Goal: Task Accomplishment & Management: Manage account settings

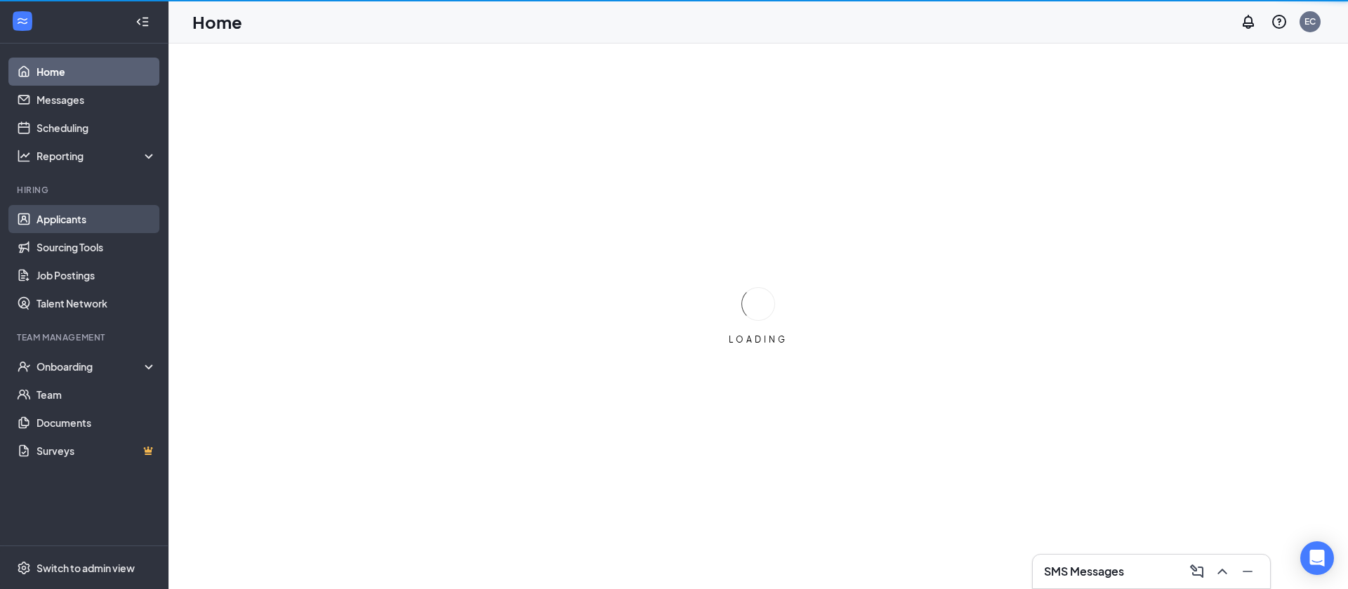
click at [103, 226] on link "Applicants" at bounding box center [97, 219] width 120 height 28
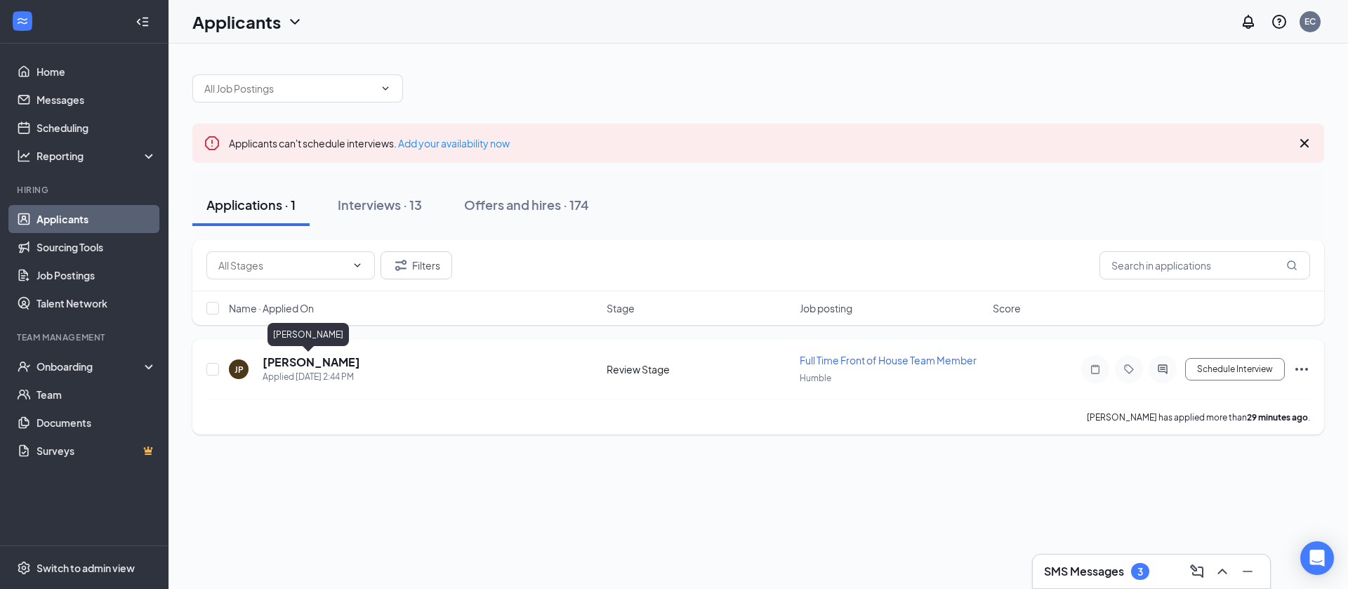
click at [316, 368] on h5 "[PERSON_NAME]" at bounding box center [312, 362] width 98 height 15
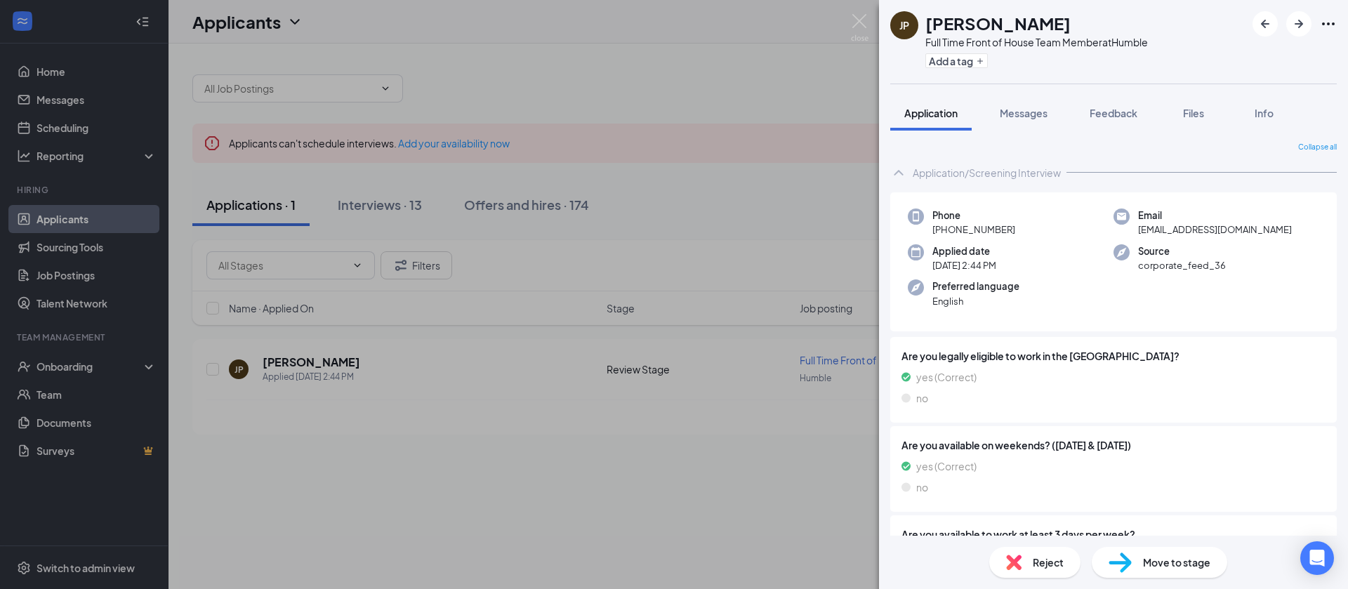
click at [772, 123] on div "JP Jordan Phillips Full Time Front of House Team Member at Humble Add a tag App…" at bounding box center [674, 294] width 1348 height 589
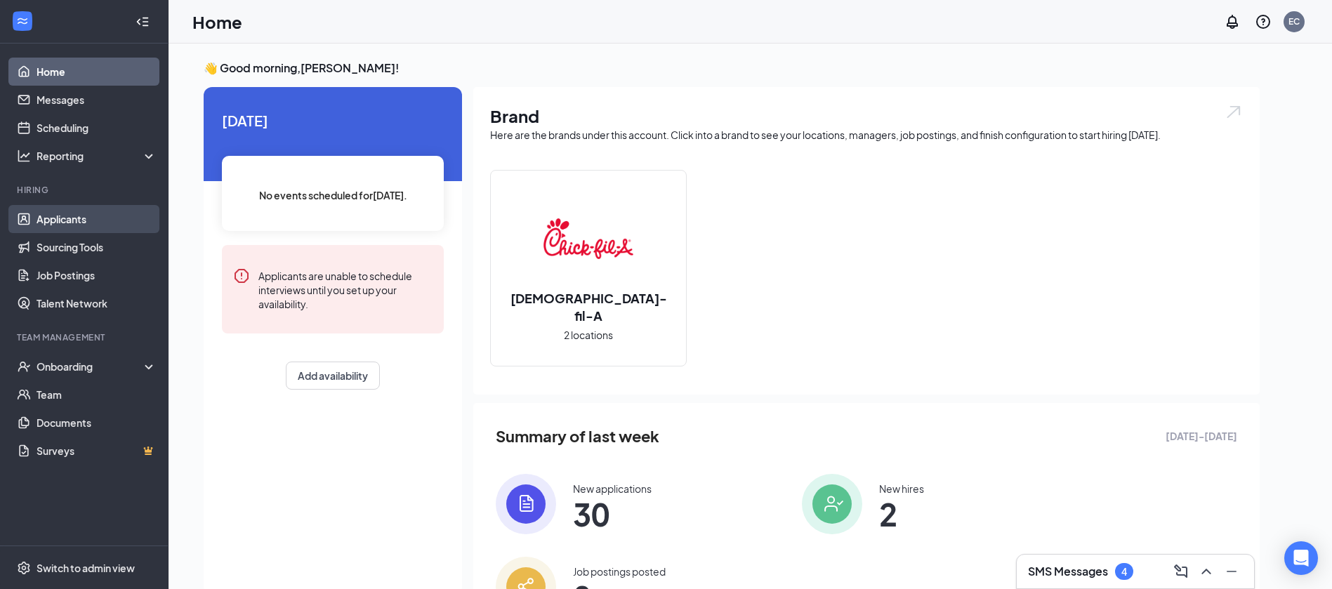
click at [101, 227] on link "Applicants" at bounding box center [97, 219] width 120 height 28
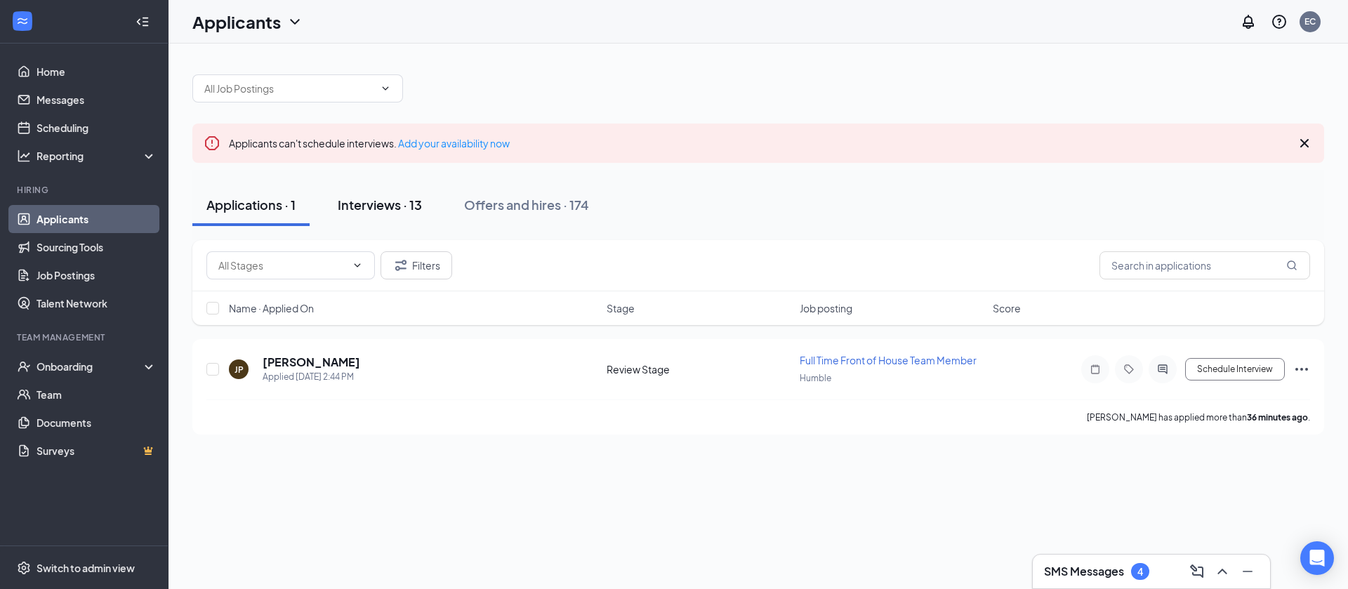
click at [403, 213] on div "Interviews · 13" at bounding box center [380, 205] width 84 height 18
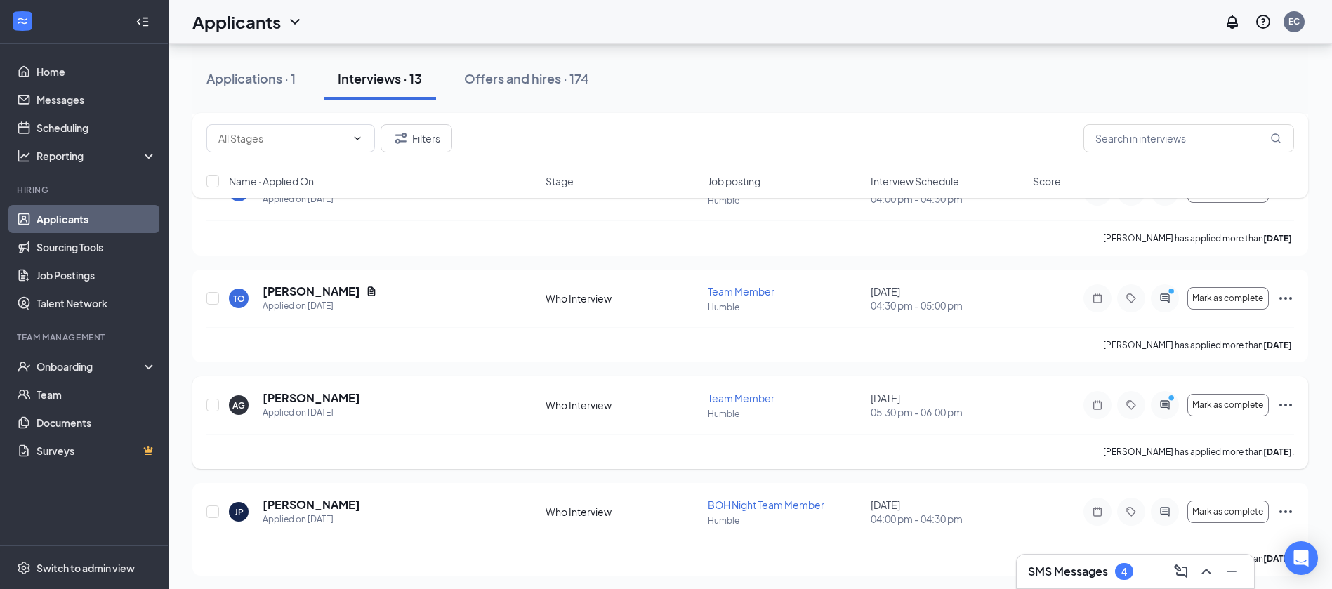
scroll to position [316, 0]
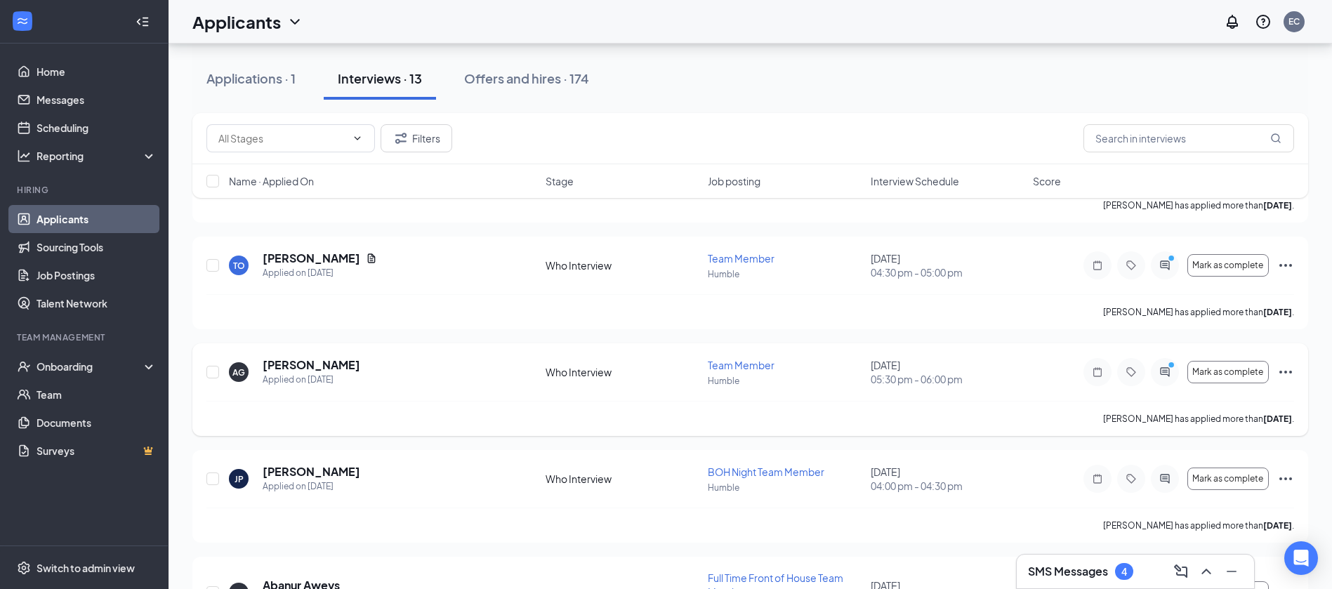
click at [1279, 367] on icon "Ellipses" at bounding box center [1285, 372] width 17 height 17
click at [1199, 434] on p "Request reschedule" at bounding box center [1221, 439] width 121 height 14
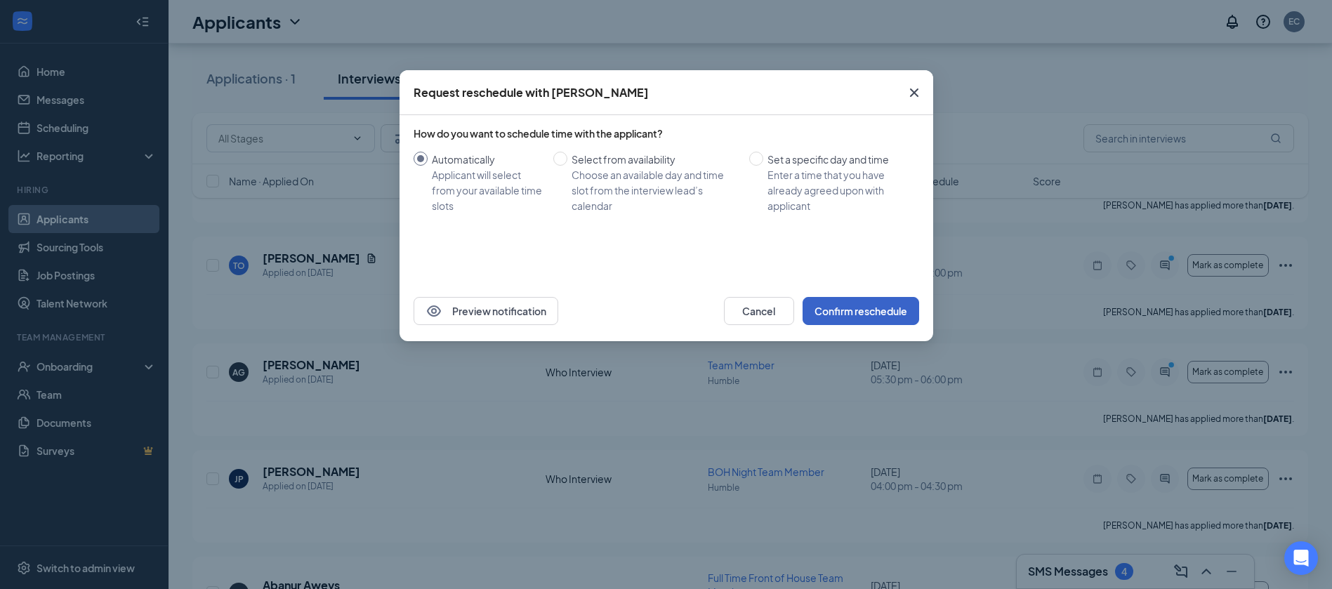
click at [886, 321] on button "Confirm reschedule" at bounding box center [861, 311] width 117 height 28
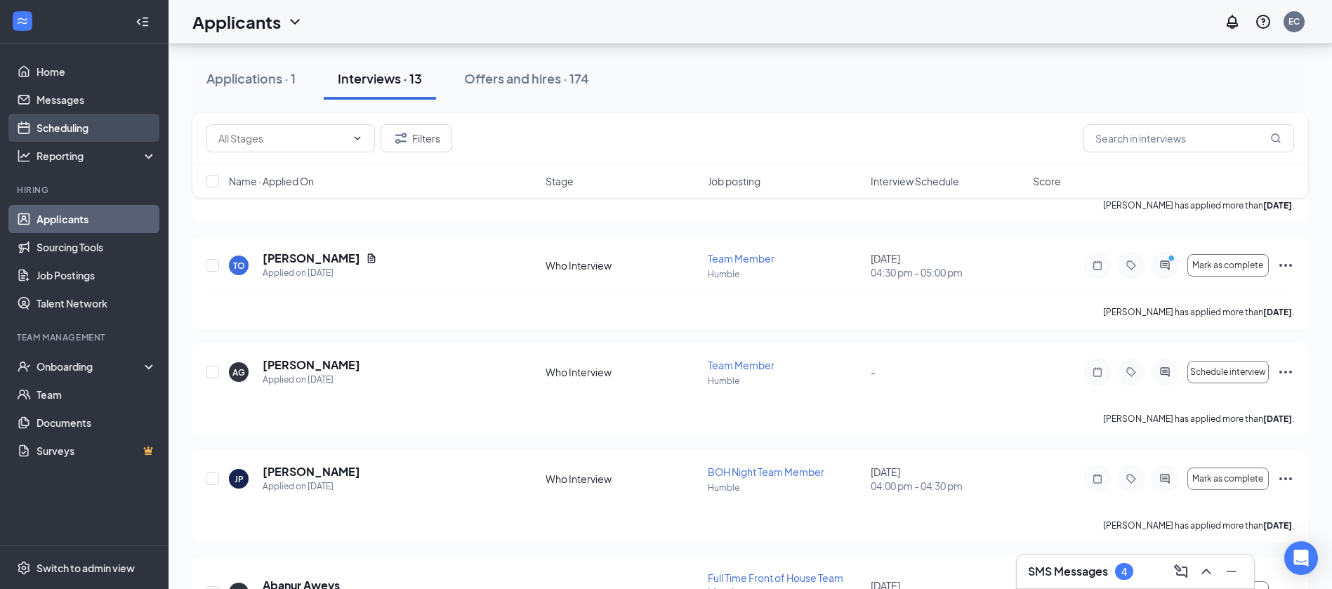
click at [91, 126] on link "Scheduling" at bounding box center [97, 128] width 120 height 28
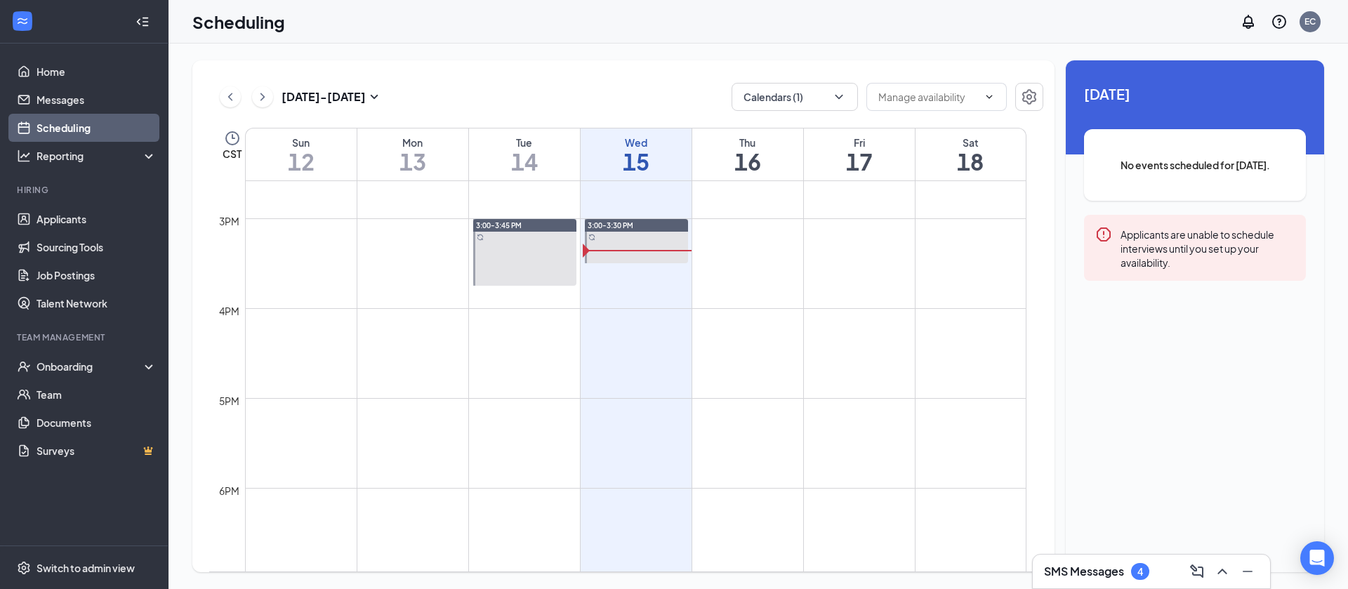
scroll to position [1111, 0]
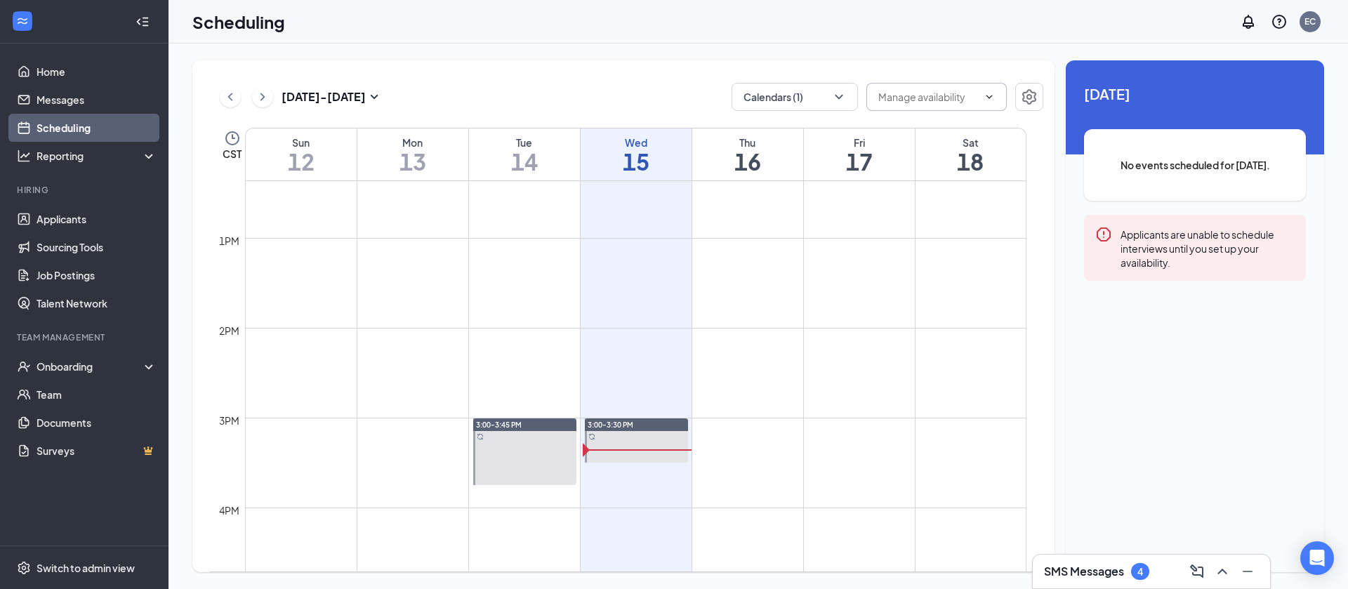
click at [941, 85] on span at bounding box center [936, 97] width 140 height 28
click at [944, 97] on input "text" at bounding box center [928, 96] width 100 height 15
click at [779, 89] on button "Calendars (1)" at bounding box center [795, 97] width 126 height 28
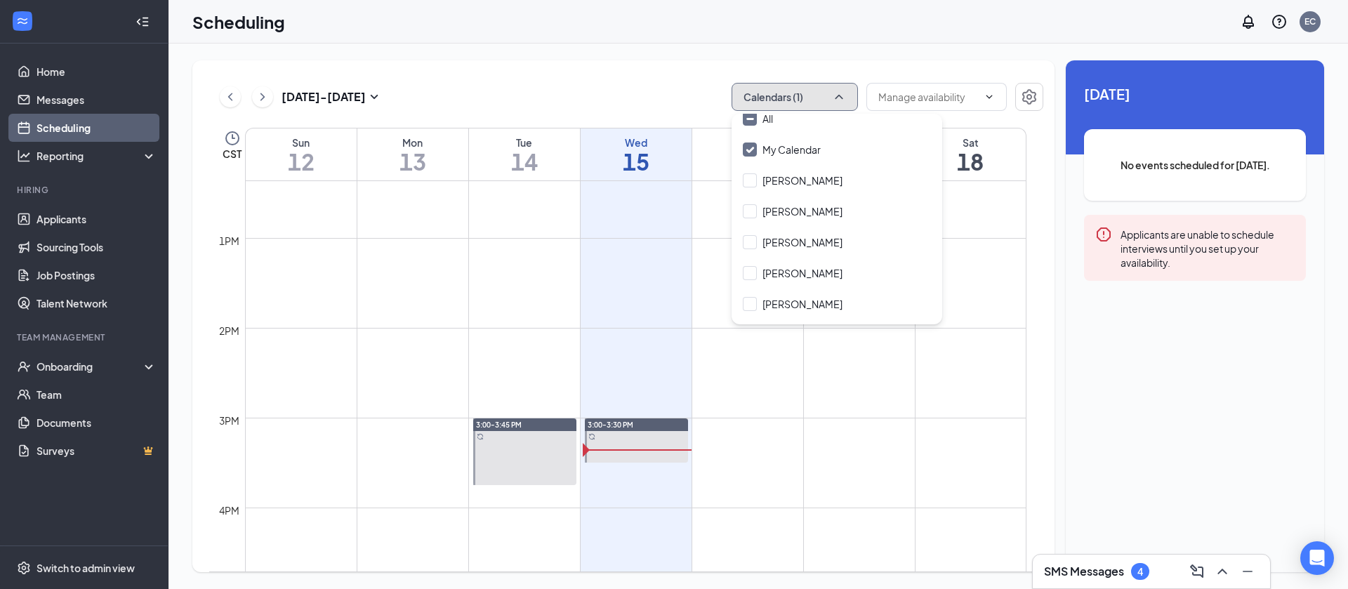
scroll to position [0, 0]
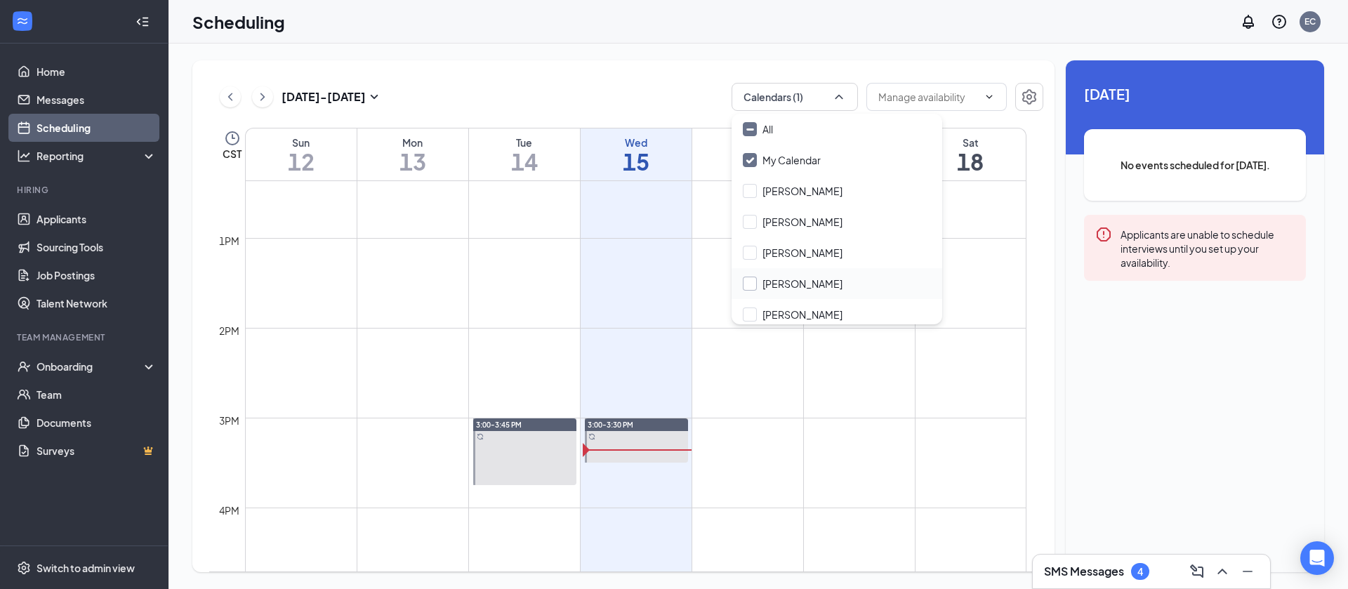
click at [753, 288] on input "[PERSON_NAME]" at bounding box center [793, 284] width 100 height 14
checkbox input "true"
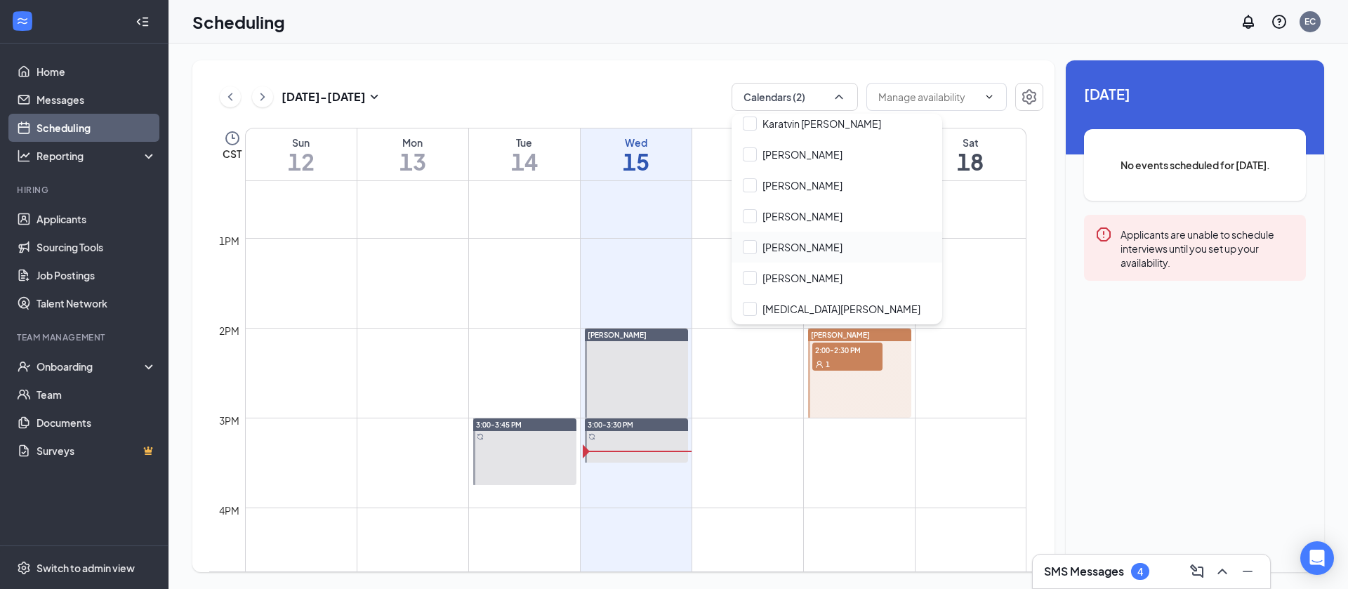
scroll to position [147, 0]
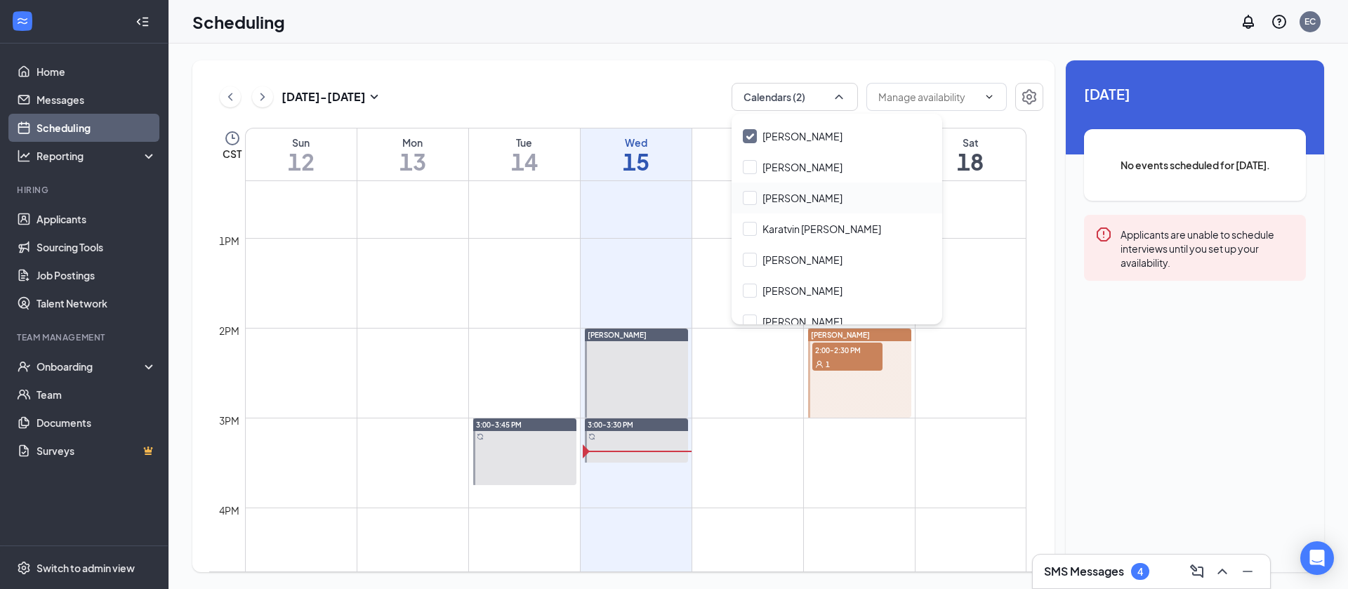
click at [755, 209] on div "[PERSON_NAME]" at bounding box center [837, 198] width 211 height 31
checkbox input "true"
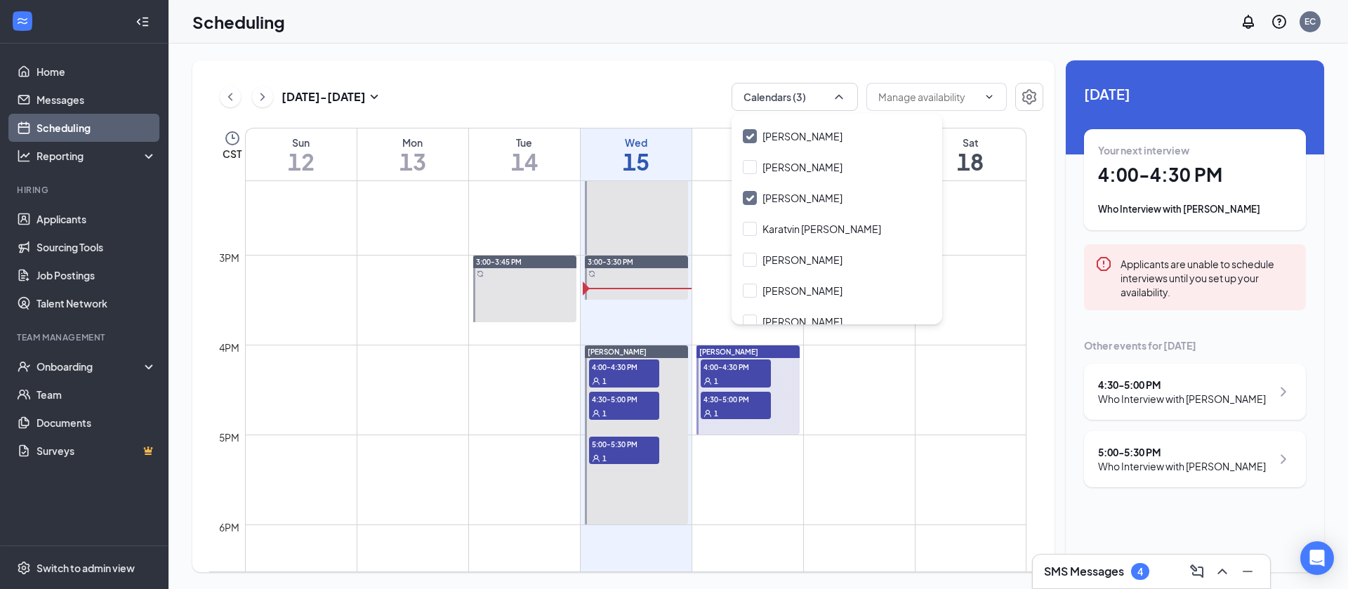
scroll to position [1322, 0]
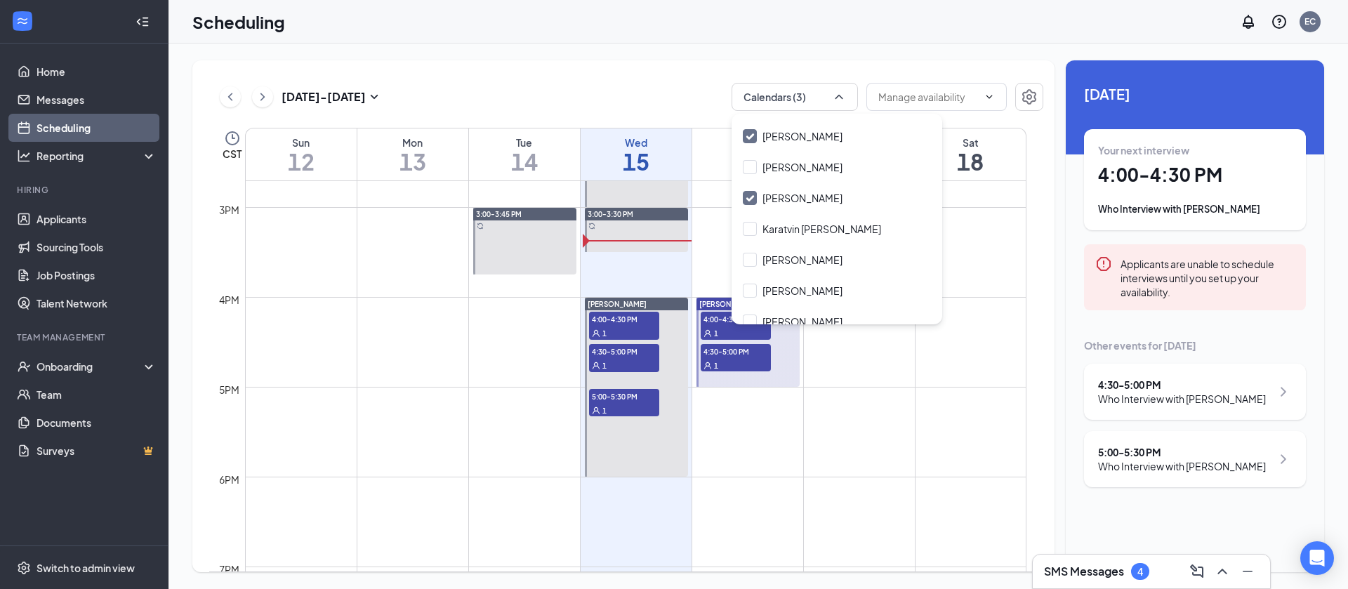
click at [808, 445] on td at bounding box center [635, 443] width 781 height 22
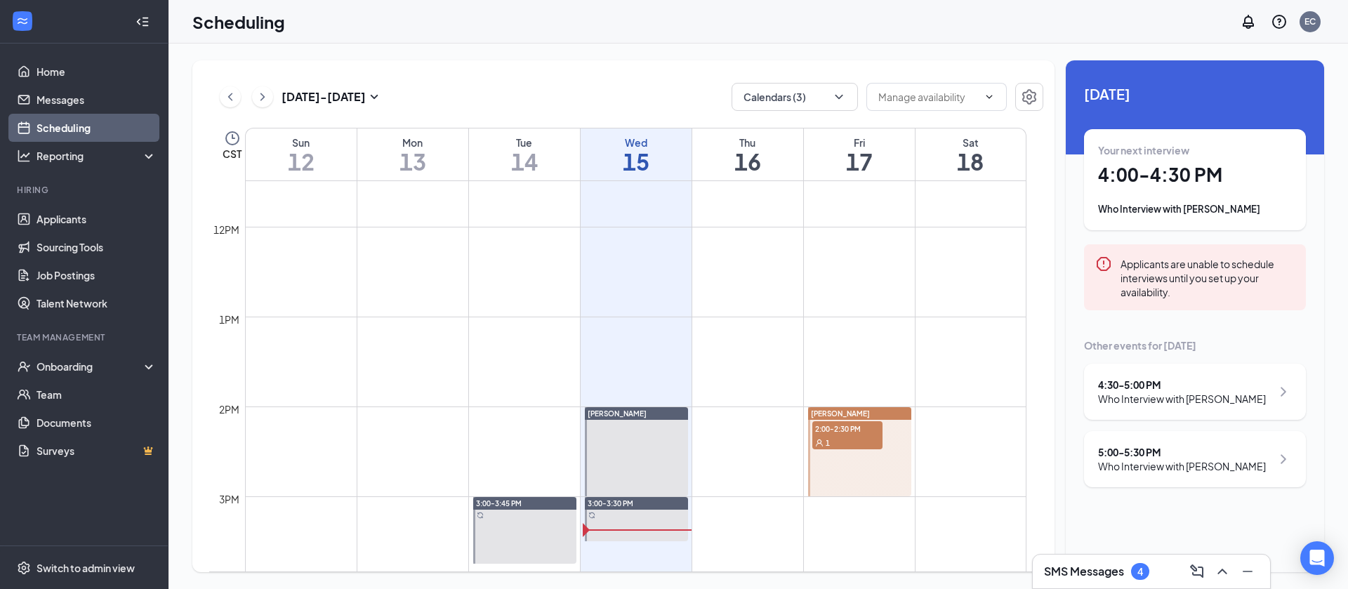
scroll to position [1006, 0]
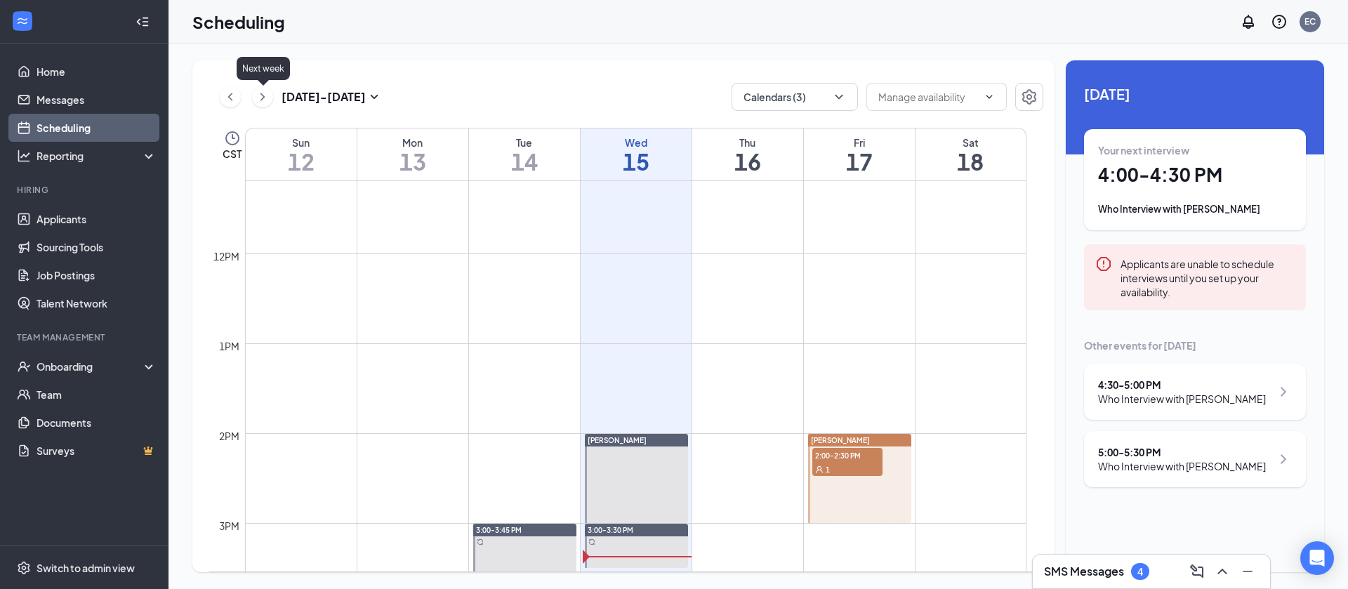
click at [256, 93] on icon "ChevronRight" at bounding box center [263, 96] width 14 height 17
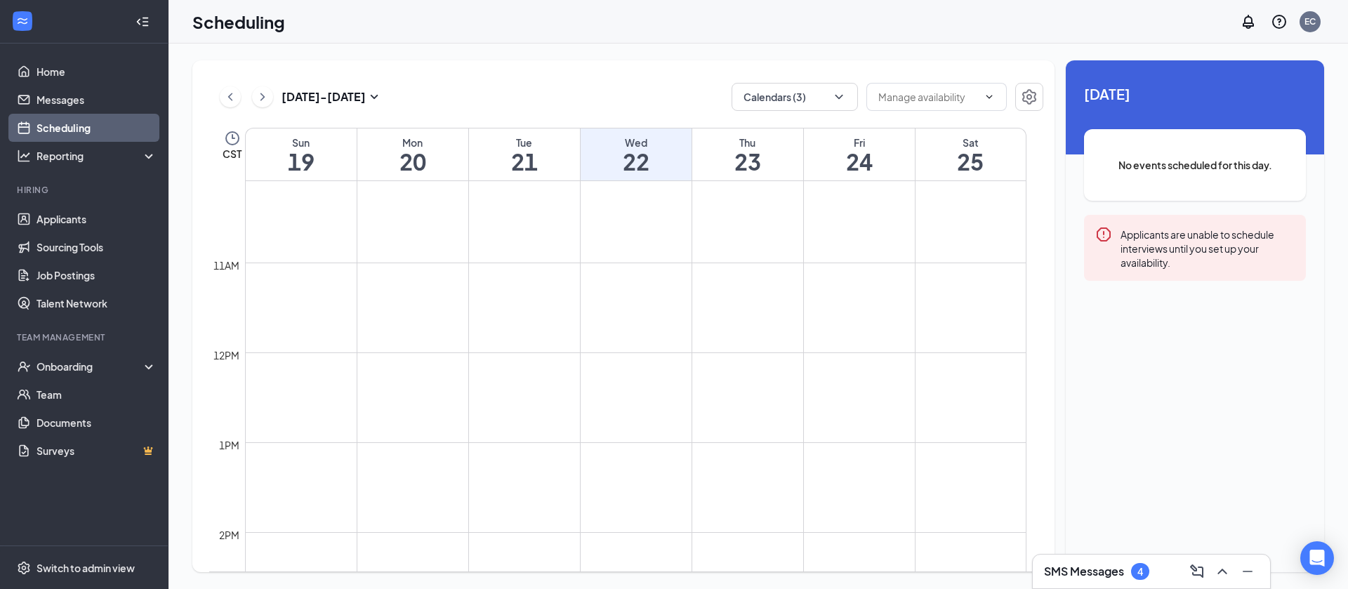
scroll to position [901, 0]
click at [230, 98] on icon "ChevronLeft" at bounding box center [230, 97] width 4 height 8
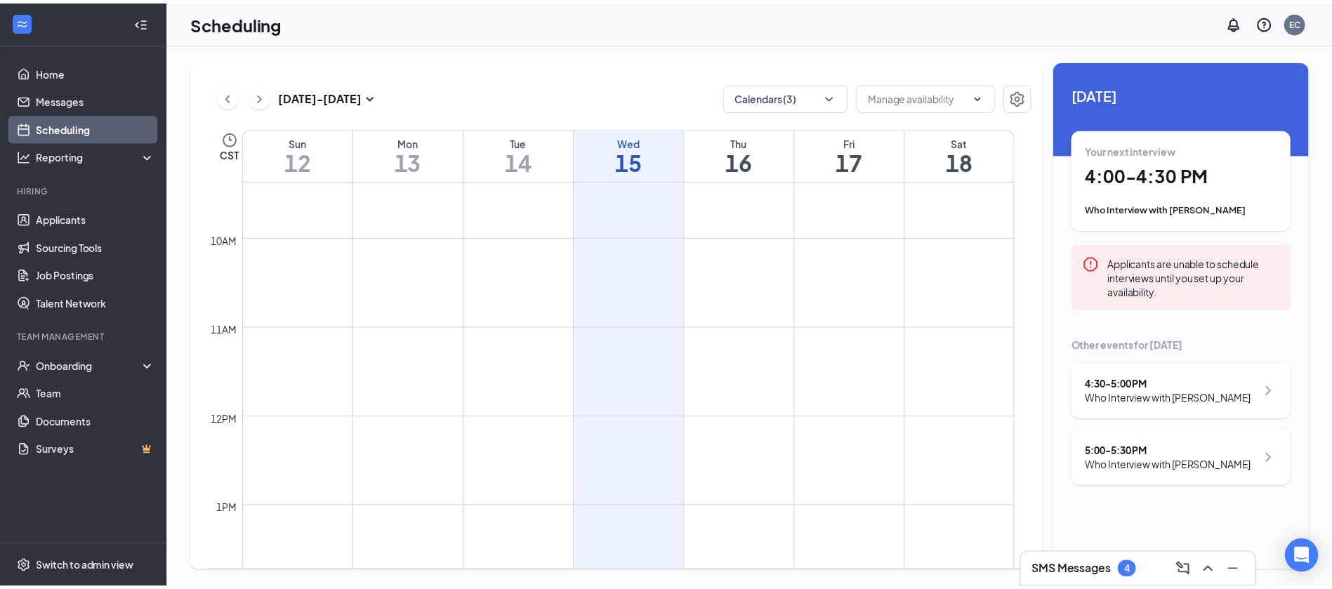
scroll to position [1264, 0]
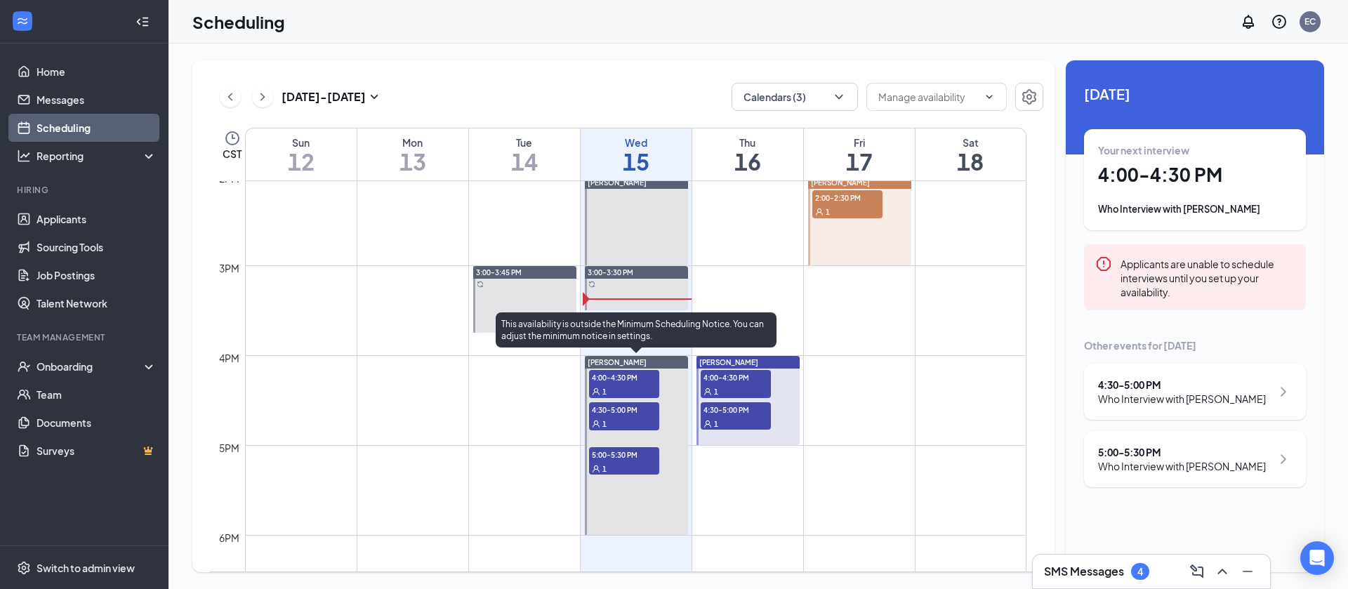
click at [636, 454] on span "5:00-5:30 PM" at bounding box center [624, 454] width 70 height 14
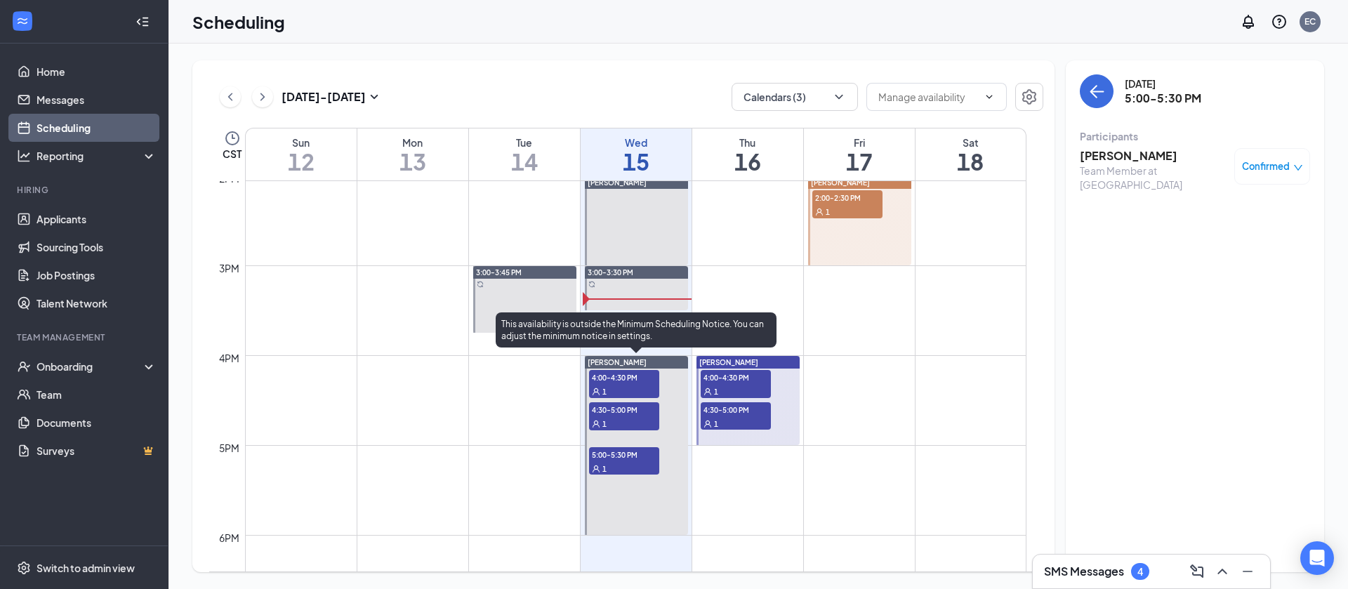
click at [628, 422] on div "1" at bounding box center [624, 423] width 70 height 14
click at [628, 390] on div "1" at bounding box center [624, 391] width 70 height 14
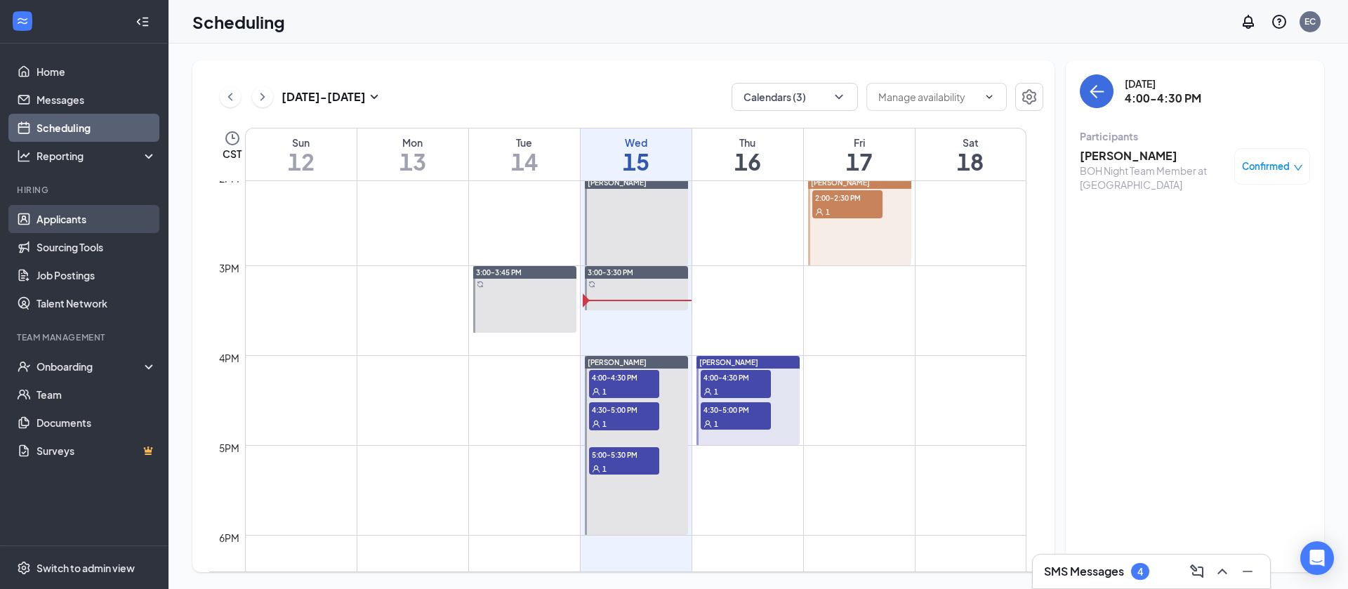
click at [87, 211] on link "Applicants" at bounding box center [97, 219] width 120 height 28
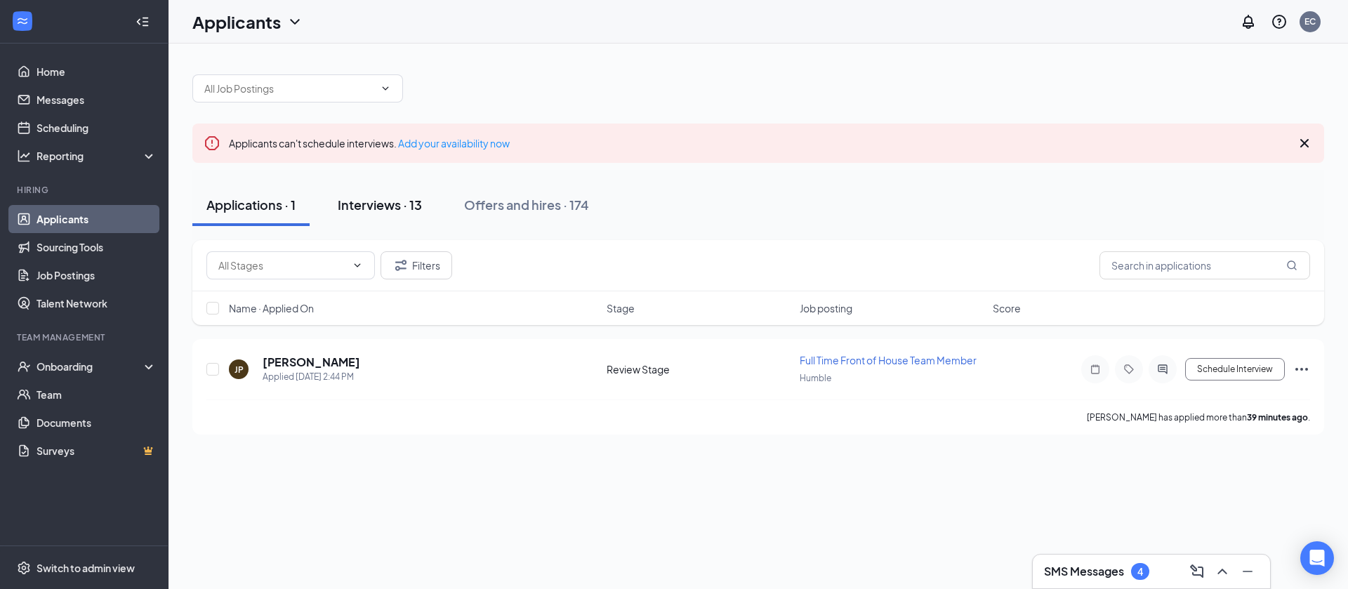
click at [368, 209] on div "Interviews · 13" at bounding box center [380, 205] width 84 height 18
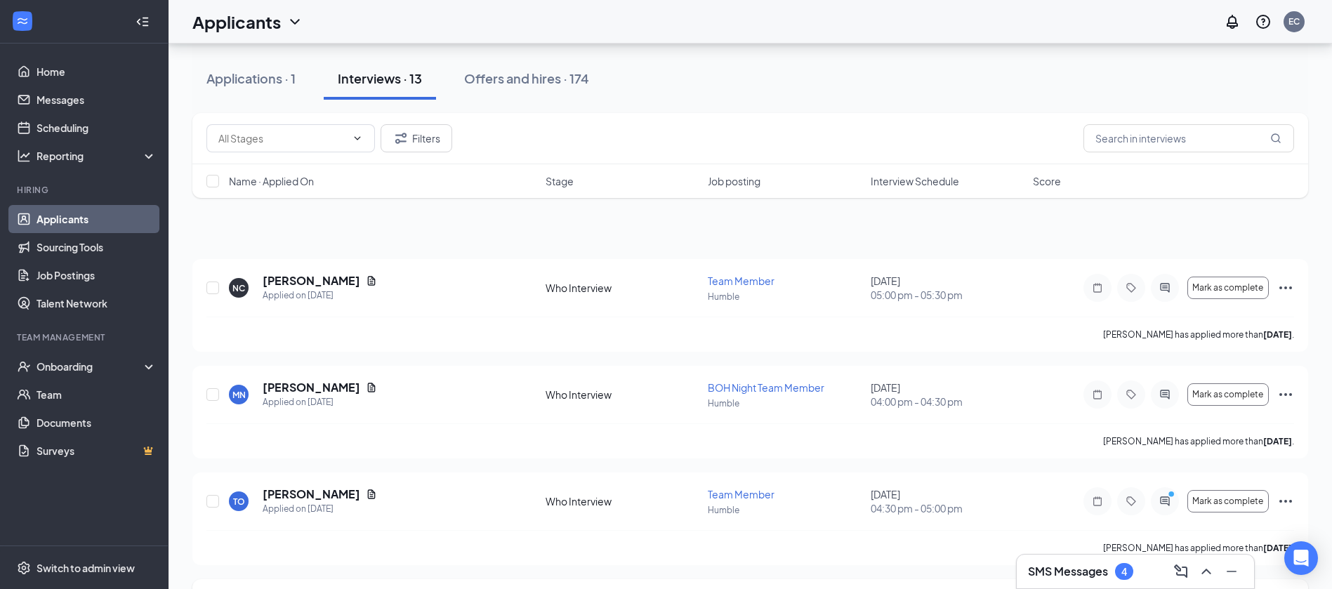
scroll to position [316, 0]
